Goal: Task Accomplishment & Management: Use online tool/utility

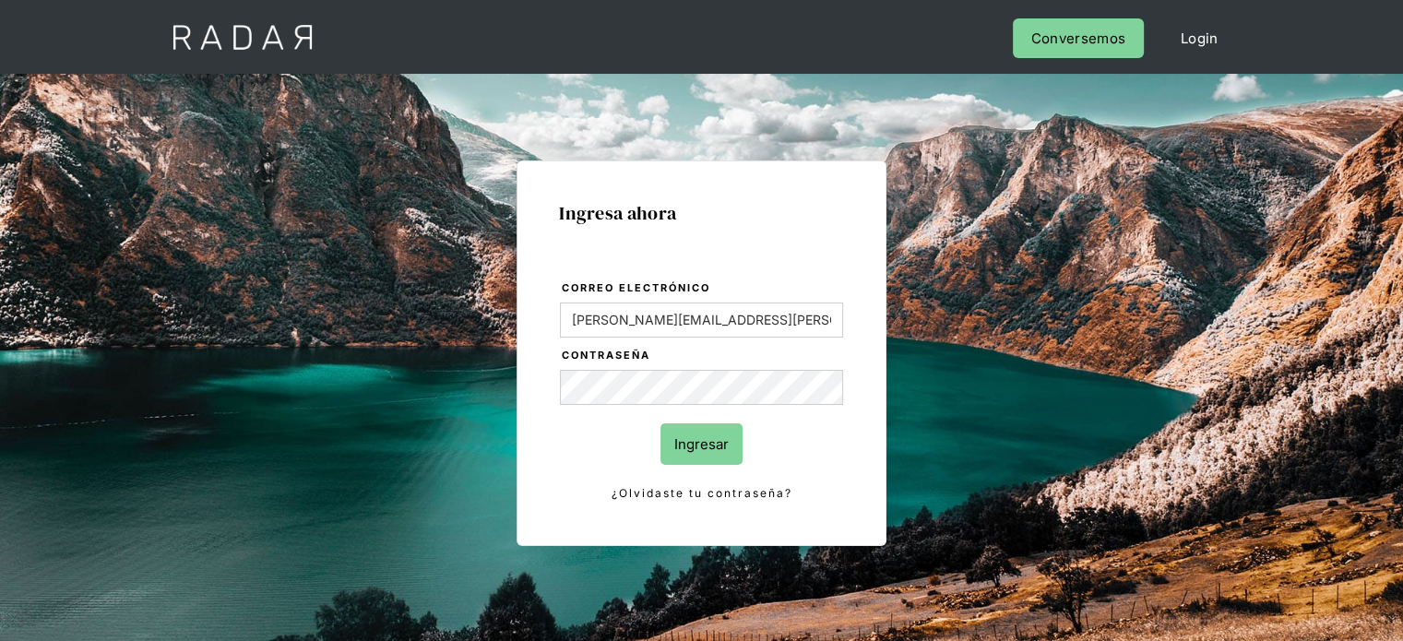
drag, startPoint x: 702, startPoint y: 458, endPoint x: 854, endPoint y: 411, distance: 159.0
click at [702, 457] on input "Ingresar" at bounding box center [701, 444] width 82 height 42
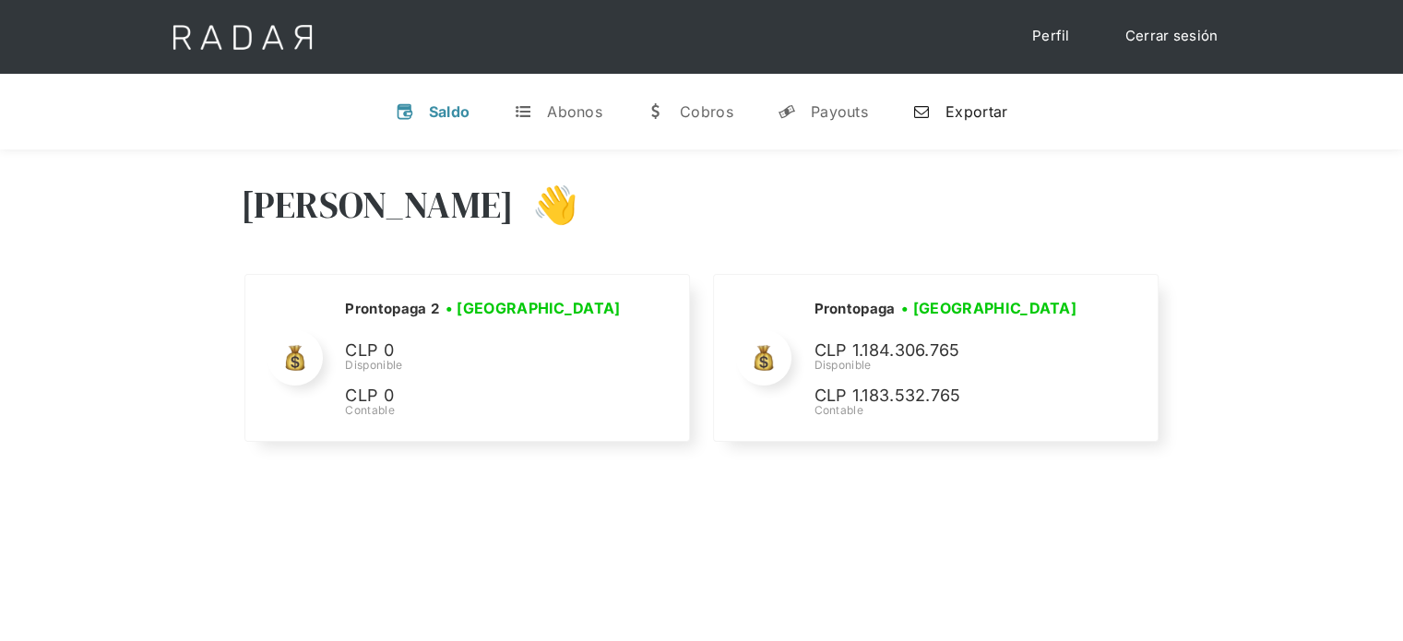
click at [953, 113] on div "Exportar" at bounding box center [977, 111] width 62 height 18
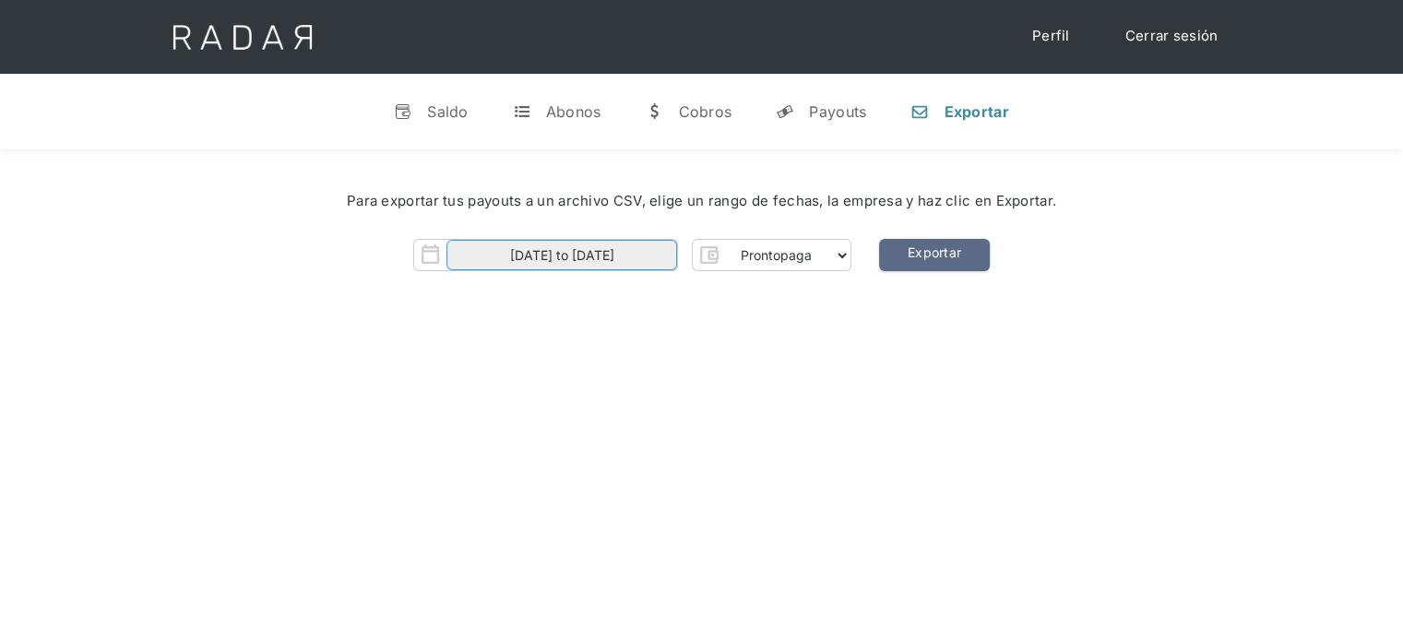
click at [667, 256] on input "[DATE] to [DATE]" at bounding box center [561, 255] width 231 height 30
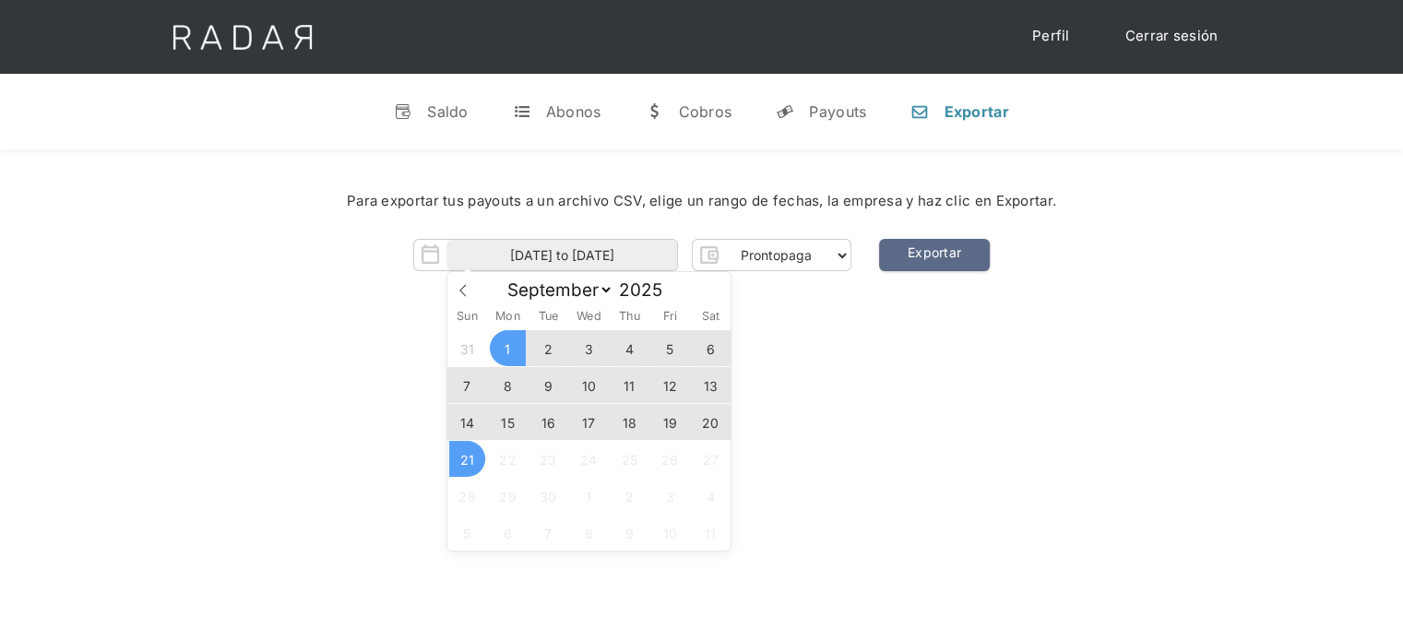
click at [464, 463] on span "21" at bounding box center [467, 459] width 36 height 36
type input "[DATE]"
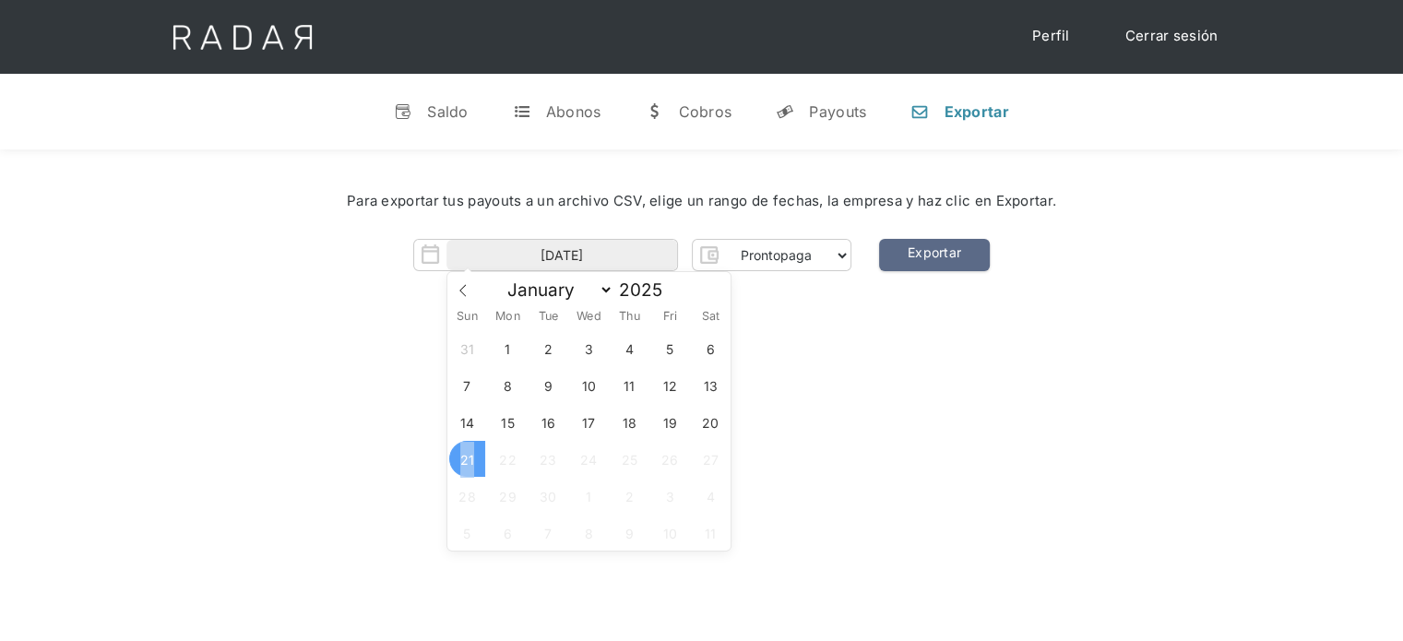
click at [464, 463] on span "21" at bounding box center [467, 459] width 36 height 36
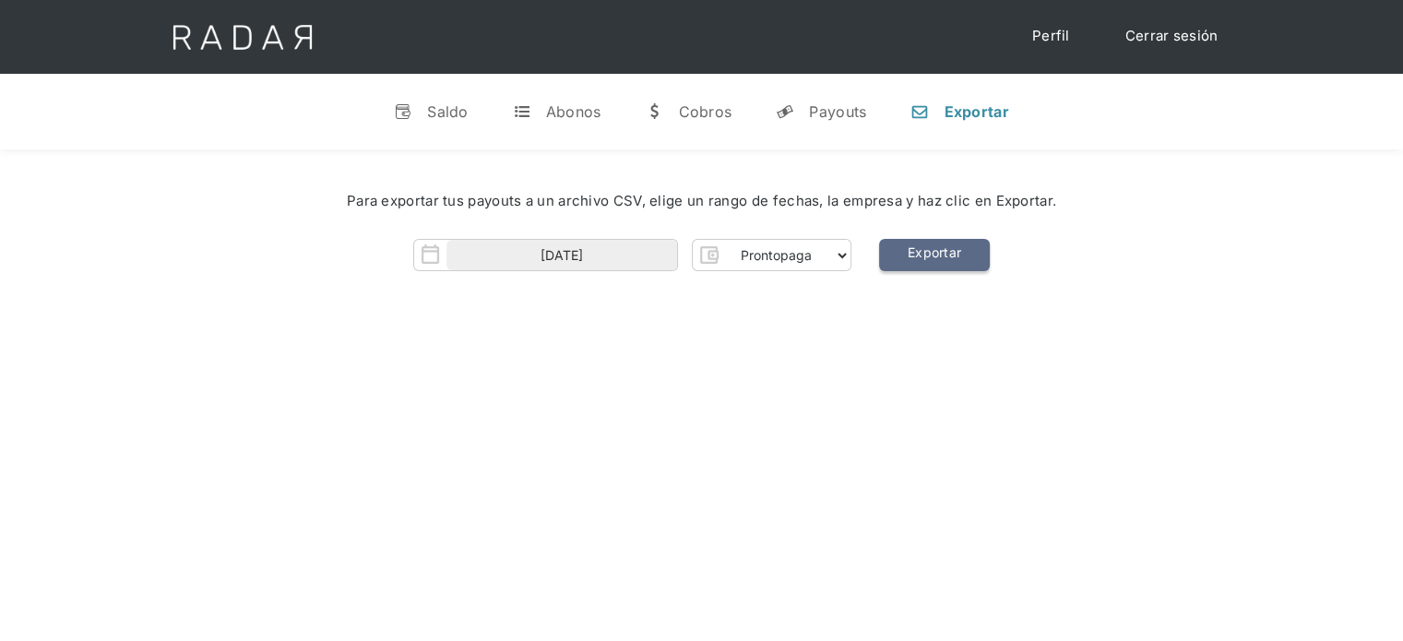
click at [940, 267] on link "Exportar" at bounding box center [934, 255] width 111 height 32
click at [1166, 34] on link "Cerrar sesión" at bounding box center [1172, 36] width 130 height 36
